Goal: Task Accomplishment & Management: Manage account settings

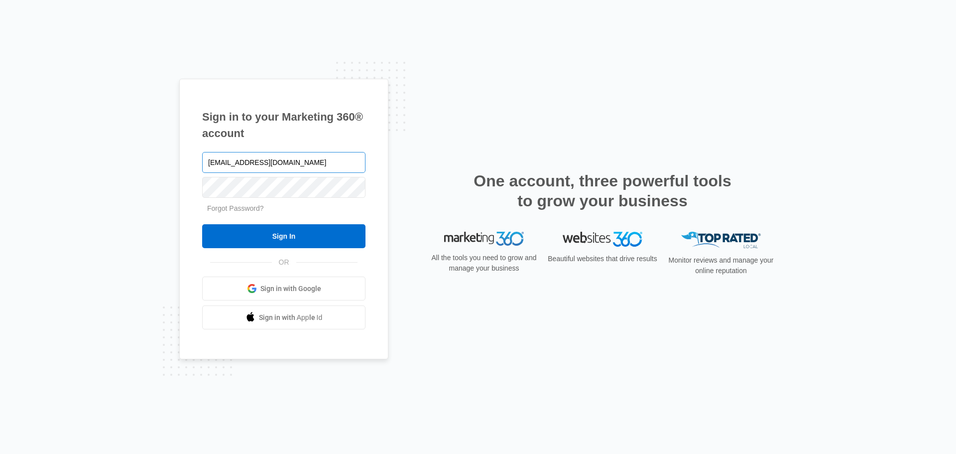
click at [302, 159] on input "[EMAIL_ADDRESS][DOMAIN_NAME]" at bounding box center [283, 162] width 163 height 21
click at [294, 157] on input "[EMAIL_ADDRESS][DOMAIN_NAME]" at bounding box center [283, 162] width 163 height 21
type input "[EMAIL_ADDRESS][DOMAIN_NAME]"
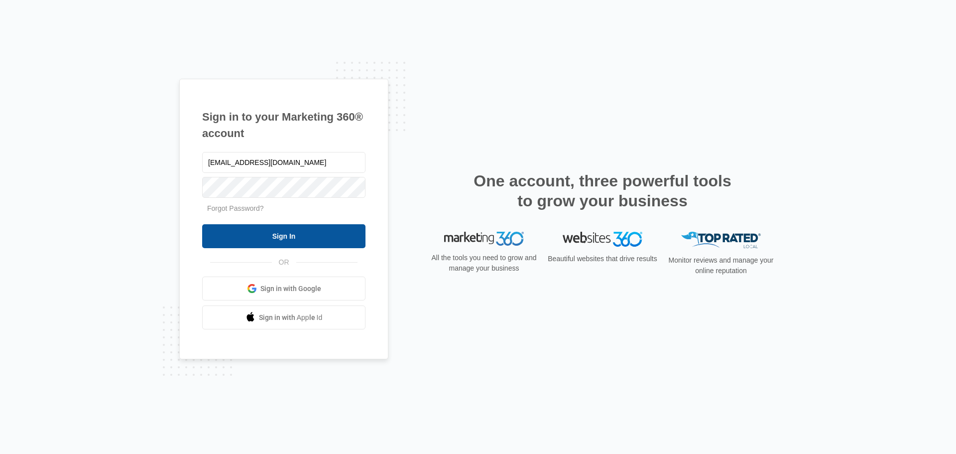
click at [287, 233] on input "Sign In" at bounding box center [283, 236] width 163 height 24
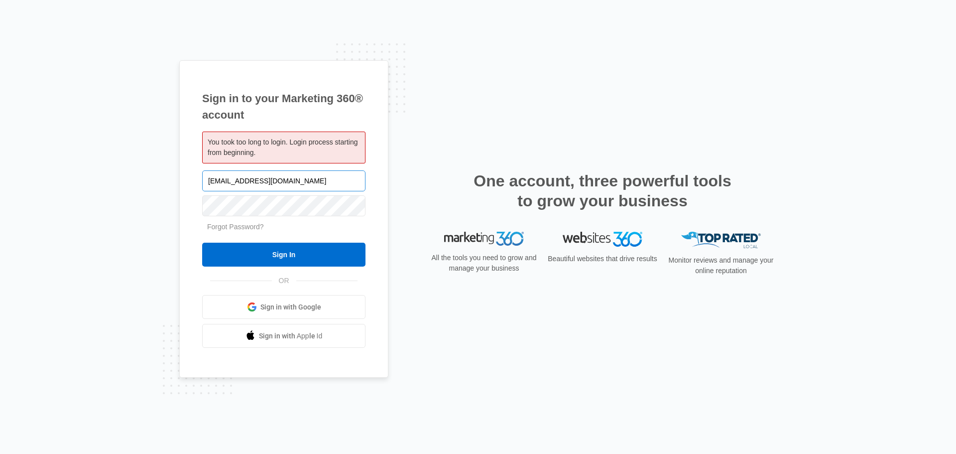
click at [285, 177] on input "[EMAIL_ADDRESS][DOMAIN_NAME]" at bounding box center [283, 180] width 163 height 21
type input "[EMAIL_ADDRESS][DOMAIN_NAME]"
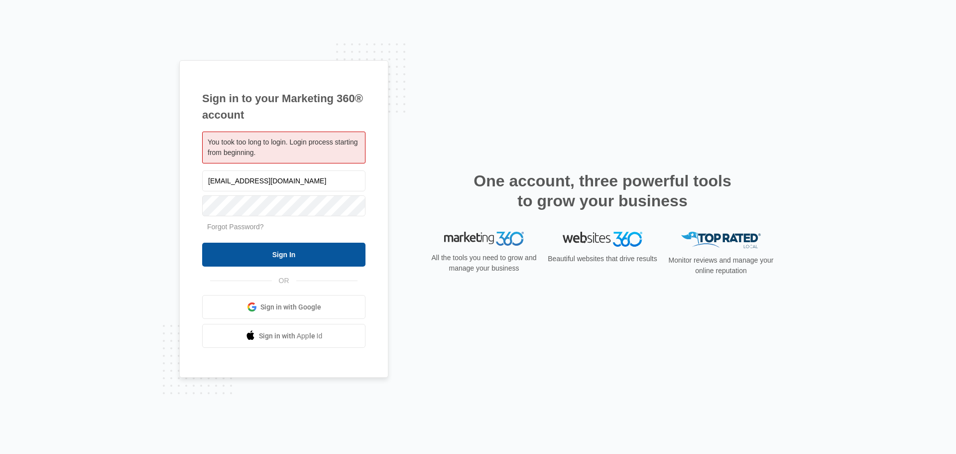
click at [287, 253] on input "Sign In" at bounding box center [283, 254] width 163 height 24
